Goal: Task Accomplishment & Management: Complete application form

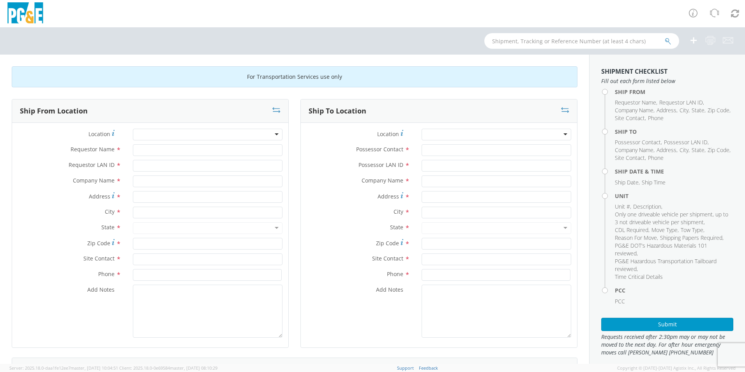
click at [183, 137] on div at bounding box center [208, 135] width 150 height 12
click at [182, 134] on div at bounding box center [208, 135] width 150 height 12
type input "FRE"
click at [182, 134] on div at bounding box center [208, 135] width 150 height 12
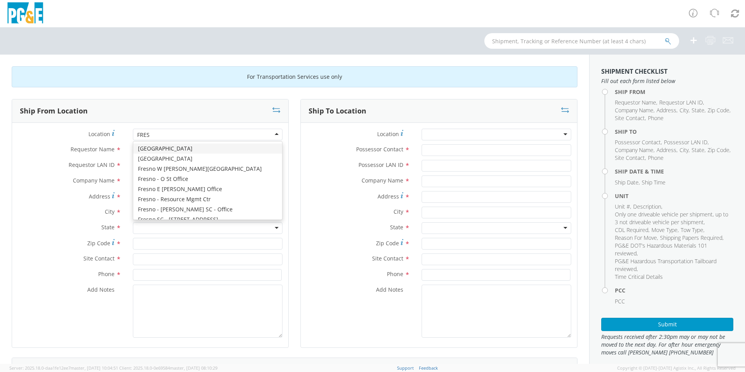
type input "FRESN"
type input "PG&E"
type input "[STREET_ADDRESS][US_STATE]"
type input "[GEOGRAPHIC_DATA]"
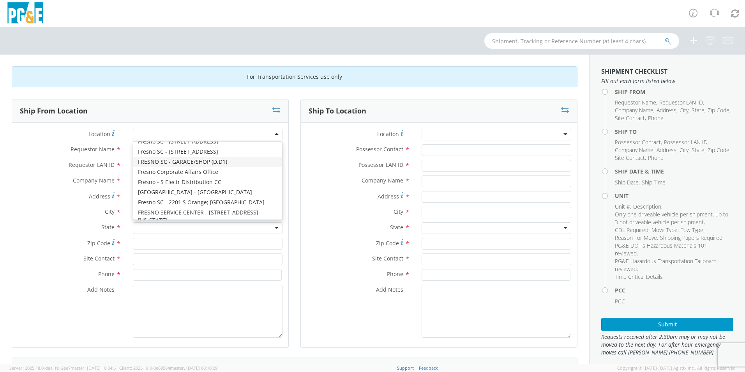
type input "93702"
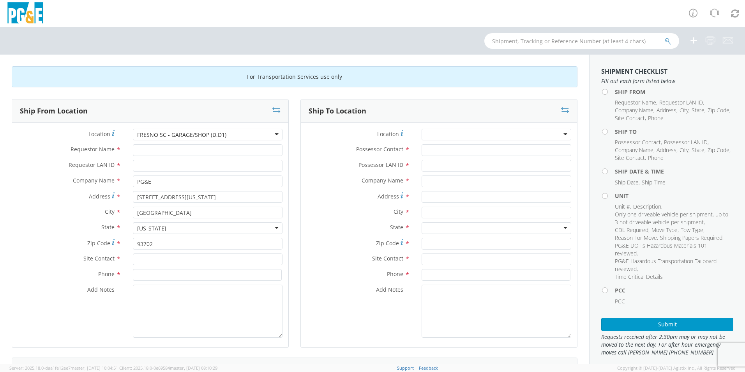
scroll to position [0, 0]
click at [203, 143] on div "Location * [GEOGRAPHIC_DATA] - GARAGE/SHOP (D,D1) [GEOGRAPHIC_DATA] - GARAGE/SH…" at bounding box center [150, 137] width 276 height 16
click at [203, 150] on input "Requestor Name *" at bounding box center [208, 150] width 150 height 12
type input "[PERSON_NAME]"
click at [167, 160] on input "Requestor LAN ID *" at bounding box center [208, 166] width 150 height 12
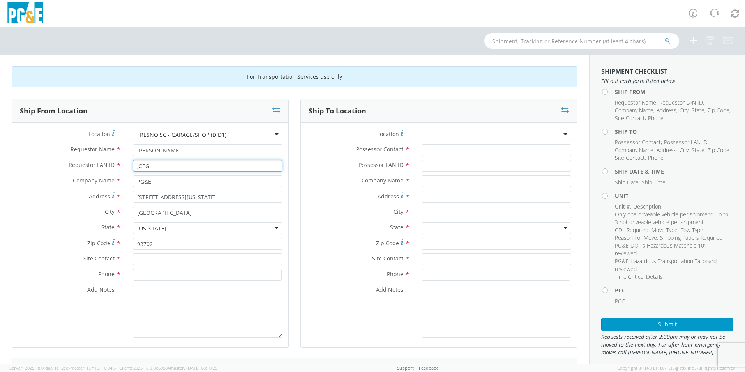
type input "JCEG"
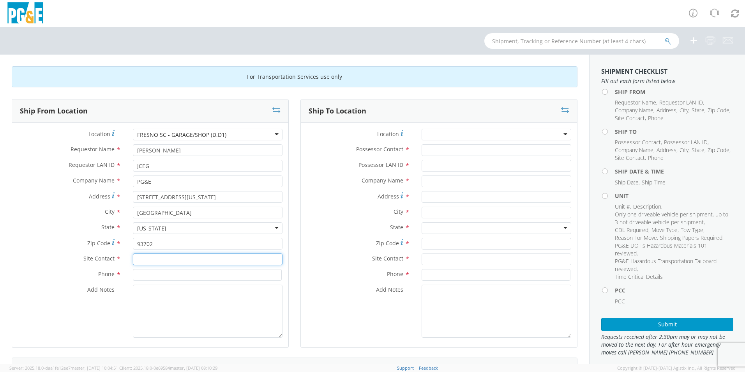
click at [150, 260] on input "text" at bounding box center [208, 259] width 150 height 12
type input "JC"
click at [143, 270] on input at bounding box center [207, 275] width 149 height 12
type input "[PHONE_NUMBER]"
click at [438, 133] on div at bounding box center [497, 135] width 150 height 12
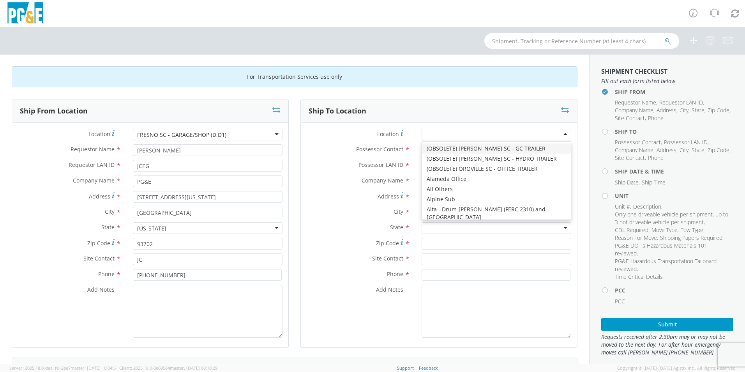
click at [332, 155] on div "Possessor Contact *" at bounding box center [439, 150] width 276 height 12
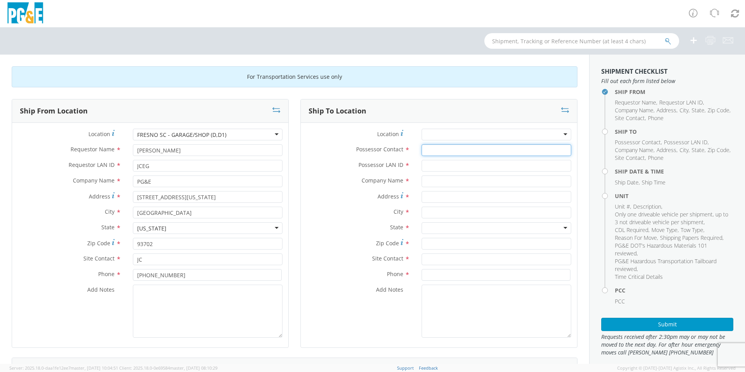
click at [440, 149] on input "Possessor Contact *" at bounding box center [497, 150] width 150 height 12
type input "[PERSON_NAME]"
click at [429, 167] on input "Possessor LAN ID *" at bounding box center [497, 166] width 150 height 12
type input "JCEG"
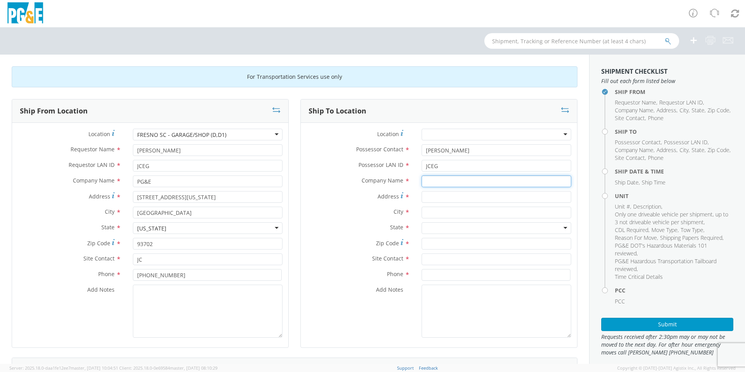
click at [432, 180] on input "text" at bounding box center [497, 181] width 150 height 12
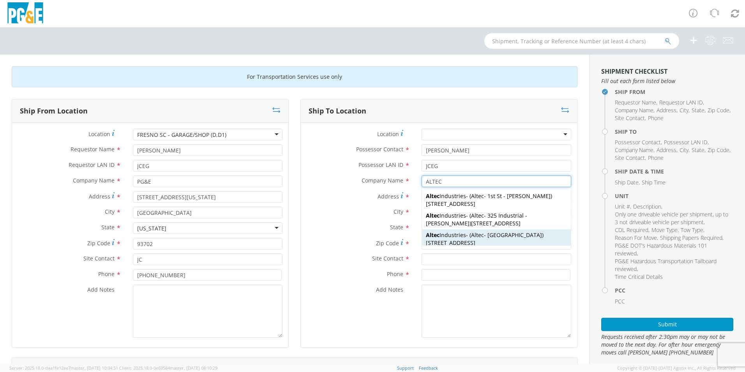
click at [475, 239] on span "[STREET_ADDRESS]" at bounding box center [450, 242] width 49 height 7
type input "Altec Industries"
type input "[STREET_ADDRESS]"
type input "[GEOGRAPHIC_DATA]"
type input "93308"
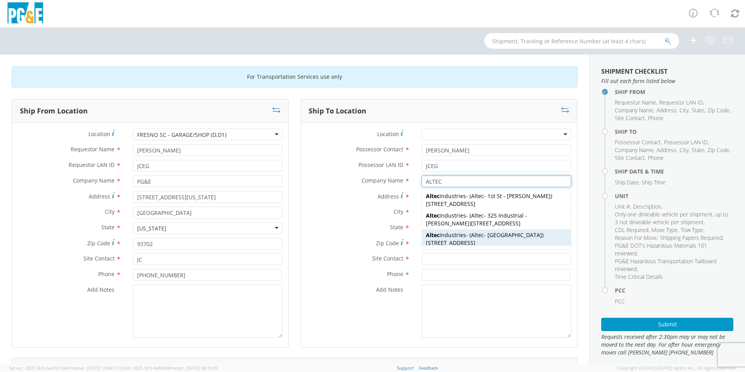
type input "Altec - [GEOGRAPHIC_DATA]"
type input "[PHONE_NUMBER]"
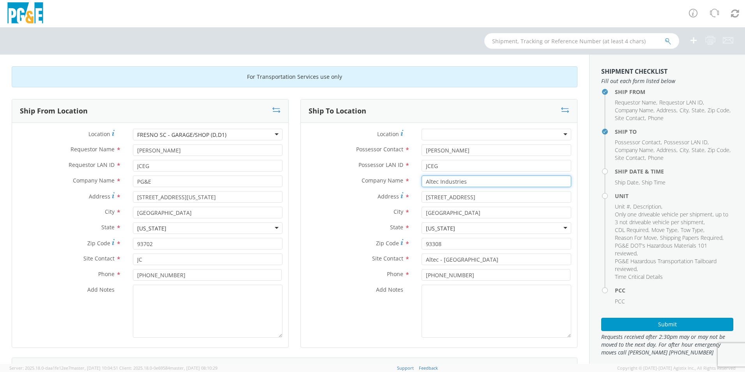
type input "Altec Industries"
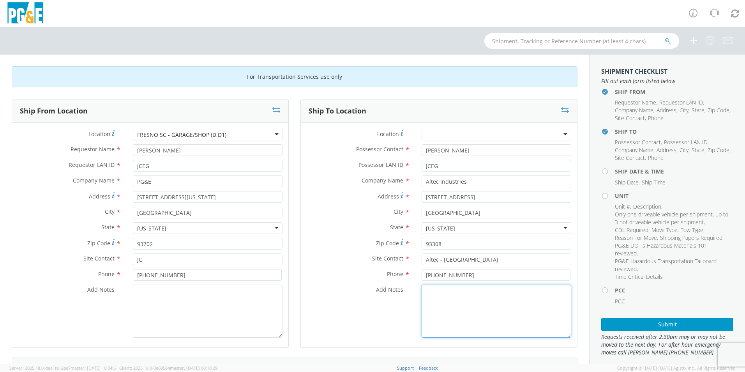
click at [427, 299] on textarea "Add Notes *" at bounding box center [497, 311] width 150 height 53
click at [435, 304] on textarea "TALK TO ROCKY." at bounding box center [497, 311] width 150 height 53
click at [490, 293] on textarea "TALK TO ROCKY." at bounding box center [497, 311] width 150 height 53
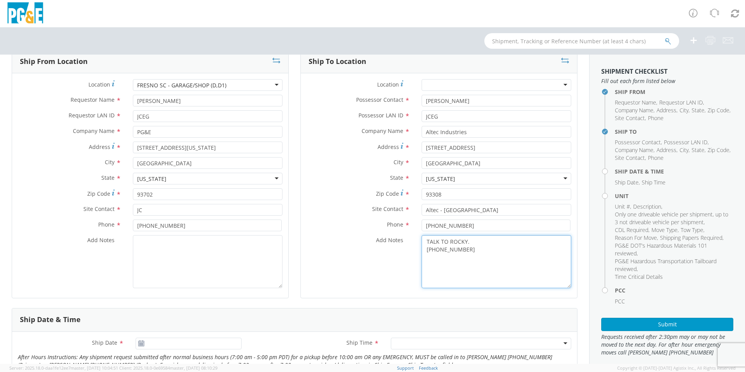
scroll to position [195, 0]
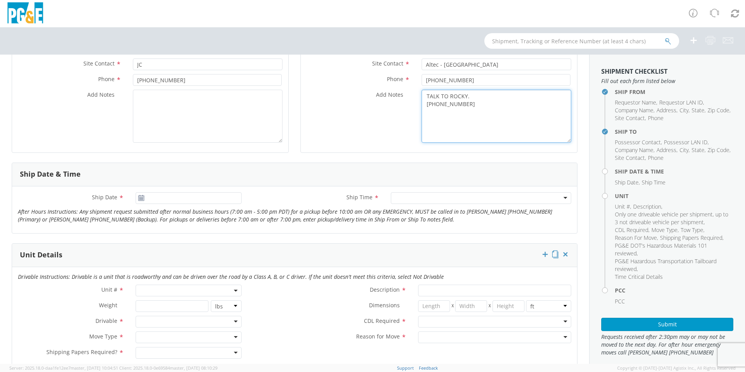
type textarea "TALK TO ROCKY. [PHONE_NUMBER]"
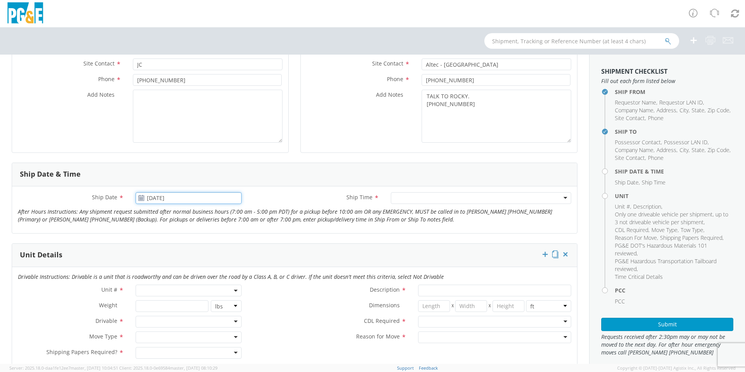
click at [184, 203] on input "[DATE]" at bounding box center [189, 198] width 106 height 12
click at [154, 247] on td "8" at bounding box center [159, 248] width 16 height 12
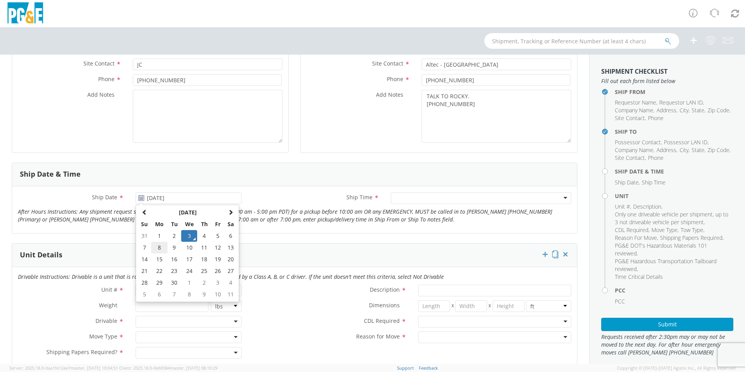
type input "[DATE]"
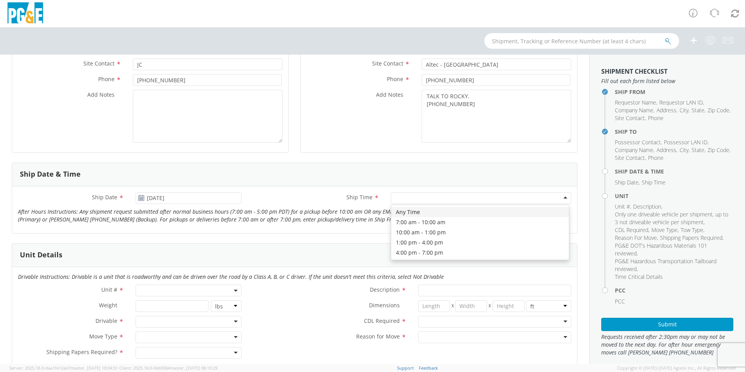
click at [402, 197] on div at bounding box center [481, 198] width 180 height 12
click at [174, 290] on span at bounding box center [189, 291] width 106 height 12
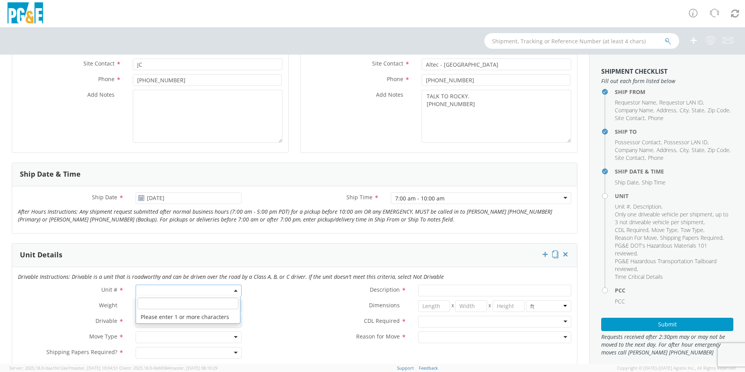
click at [161, 303] on input "search" at bounding box center [188, 303] width 101 height 12
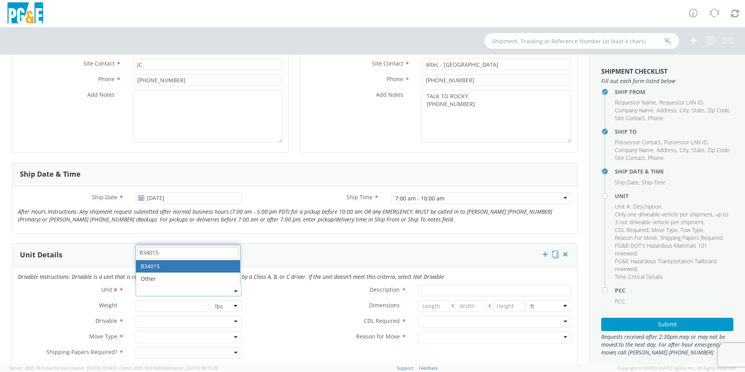
type input "B34015"
type input "TRUCK; MATERIAL HANDLER: 39' - 59' 4X4"
type input "39000"
select select "B34015"
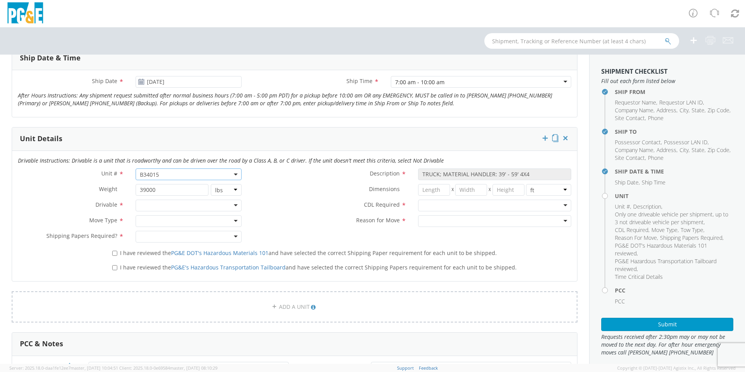
scroll to position [312, 0]
click at [164, 205] on div at bounding box center [189, 205] width 106 height 12
click at [161, 222] on div at bounding box center [189, 220] width 106 height 12
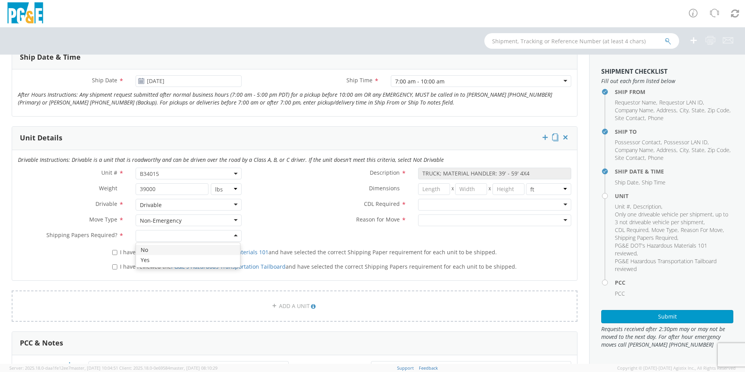
click at [166, 236] on div at bounding box center [189, 236] width 106 height 12
click at [448, 205] on div at bounding box center [494, 205] width 153 height 12
click at [449, 222] on div at bounding box center [494, 220] width 153 height 12
click at [112, 253] on input "I have reviewed the PG&E DOT's Hazardous Materials 101 and have selected the co…" at bounding box center [114, 252] width 5 height 5
checkbox input "true"
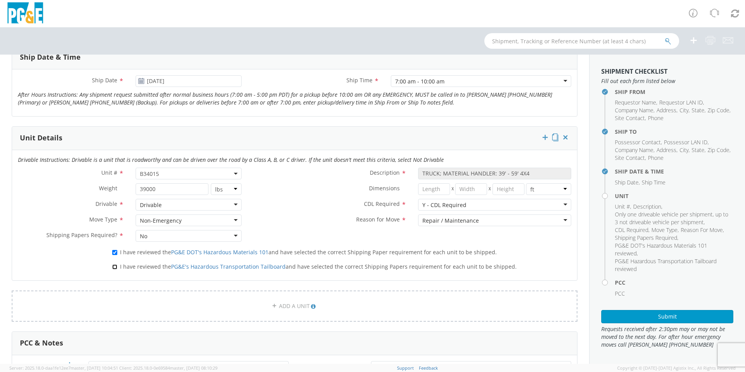
click at [113, 268] on input "I have reviewed the PG&E's Hazardous Transportation Tailboard and have selected…" at bounding box center [114, 266] width 5 height 5
checkbox input "true"
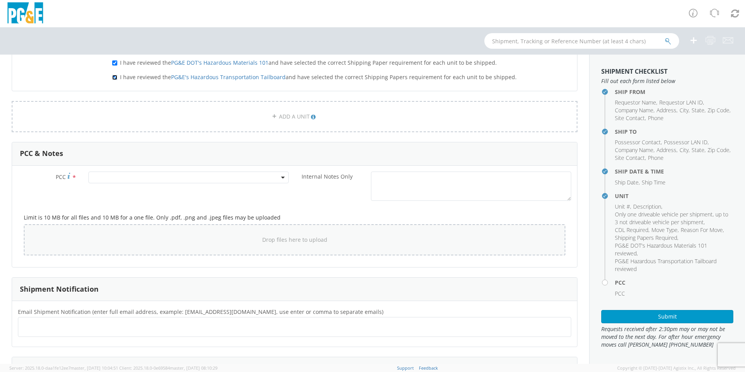
scroll to position [507, 0]
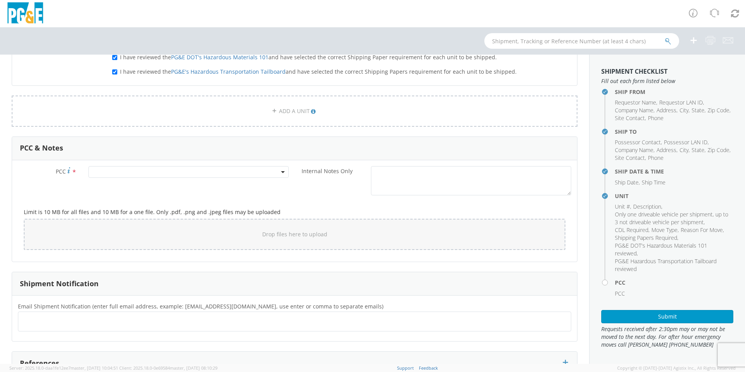
click at [166, 171] on span at bounding box center [188, 172] width 200 height 12
click at [165, 184] on input "number" at bounding box center [187, 185] width 194 height 12
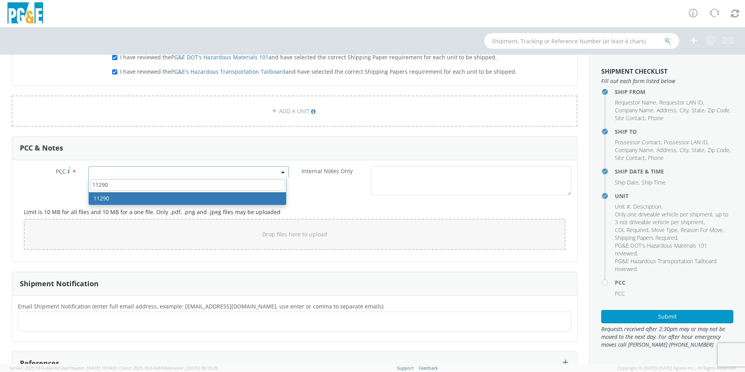
type input "11290"
select select "11290"
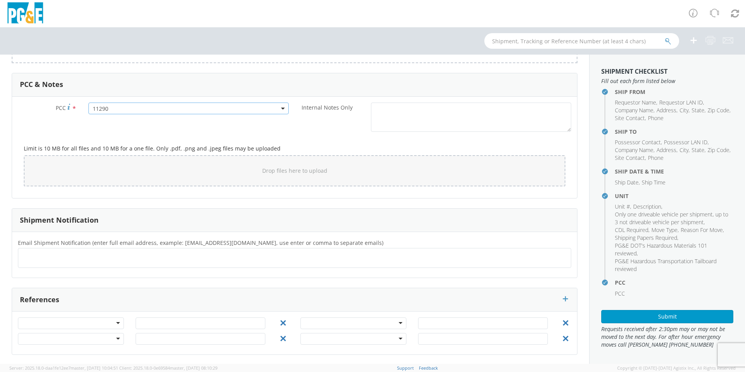
scroll to position [571, 0]
click at [95, 256] on ul at bounding box center [294, 257] width 546 height 13
type input "[EMAIL_ADDRESS][DOMAIN_NAME]"
click at [675, 315] on button "Submit" at bounding box center [667, 316] width 132 height 13
